Goal: Task Accomplishment & Management: Complete application form

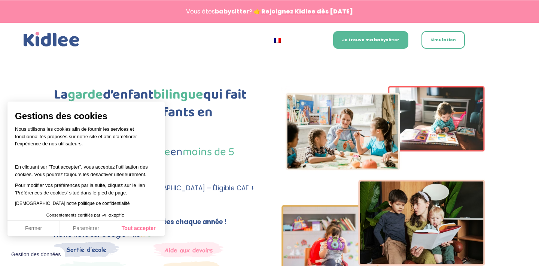
click at [134, 225] on button "Tout accepter" at bounding box center [138, 228] width 52 height 16
checkbox input "true"
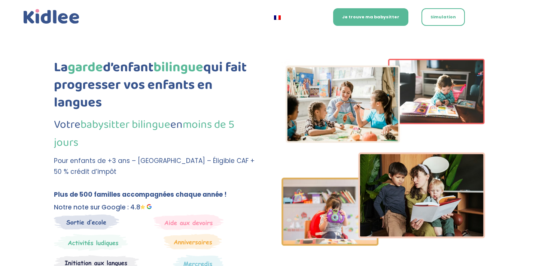
scroll to position [83, 0]
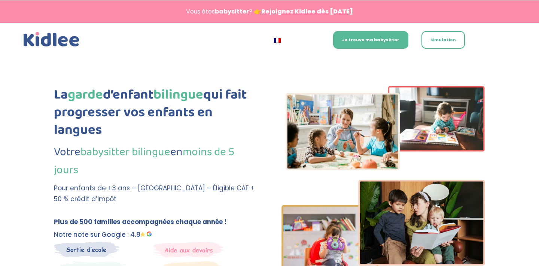
click at [303, 12] on link "Rejoignez Kidlee dès aujourd’hui" at bounding box center [307, 11] width 92 height 9
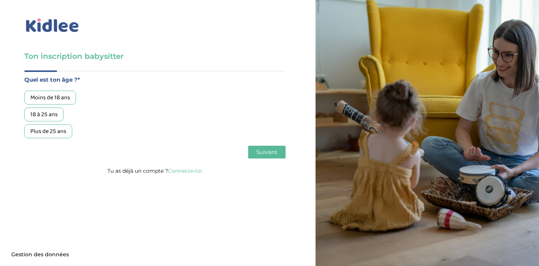
click at [55, 126] on div "Plus de 25 ans" at bounding box center [48, 131] width 48 height 14
click at [265, 152] on span "Suivant" at bounding box center [266, 151] width 21 height 7
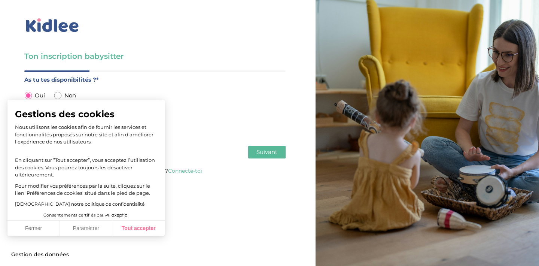
click at [128, 229] on button "Tout accepter" at bounding box center [138, 228] width 52 height 16
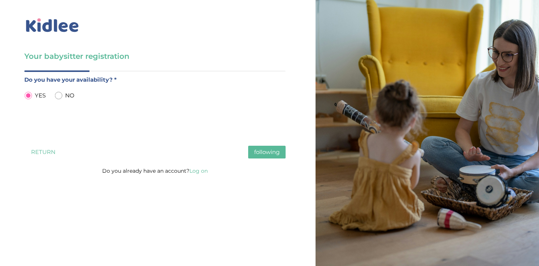
click at [257, 147] on button "following" at bounding box center [266, 152] width 37 height 13
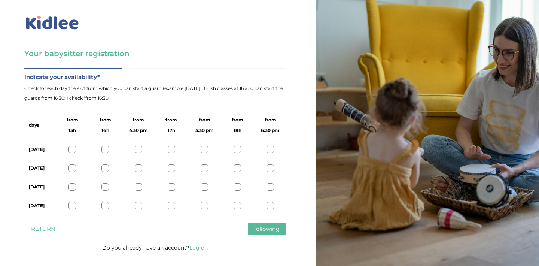
scroll to position [3, 0]
click at [269, 232] on span "following" at bounding box center [266, 228] width 25 height 7
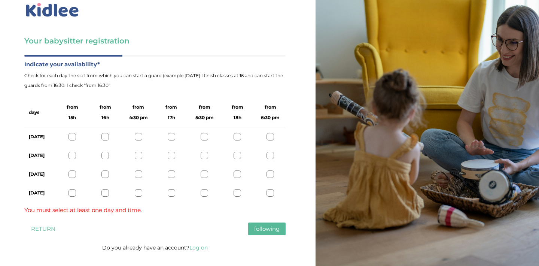
scroll to position [15, 0]
